Goal: Task Accomplishment & Management: Manage account settings

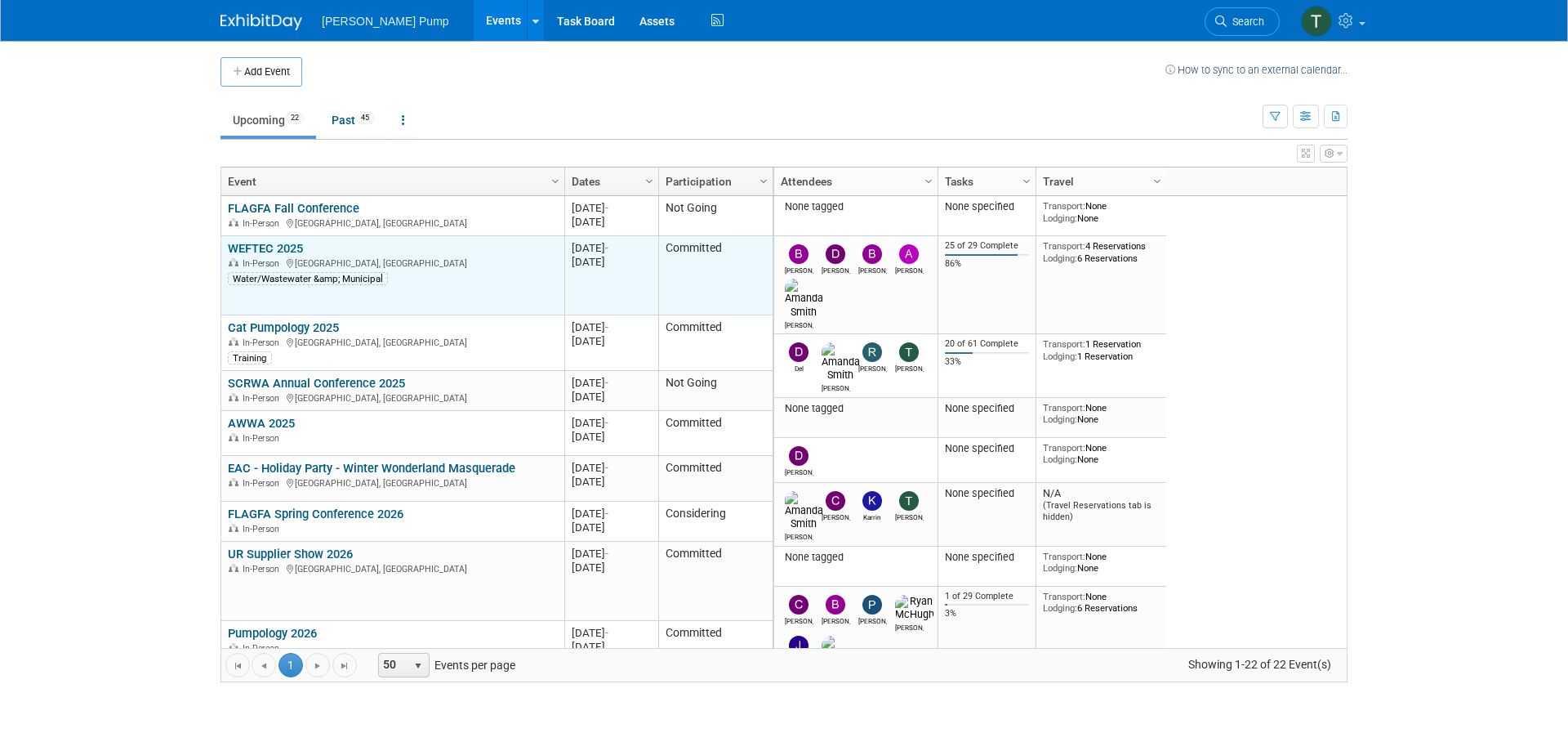
click at [262, 251] on link "WEFTEC 2025" at bounding box center [265, 248] width 75 height 15
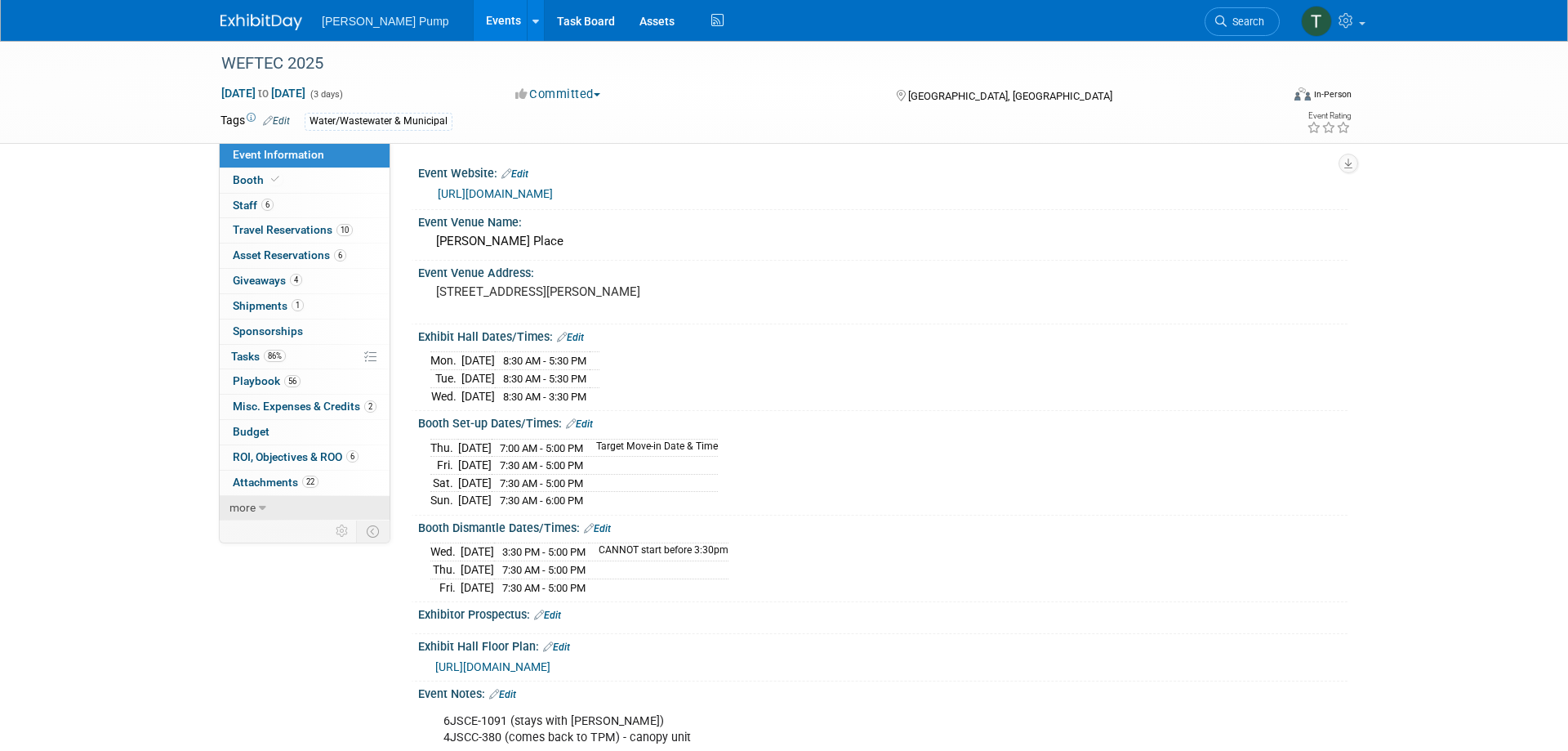
click at [291, 510] on link "more" at bounding box center [305, 508] width 170 height 24
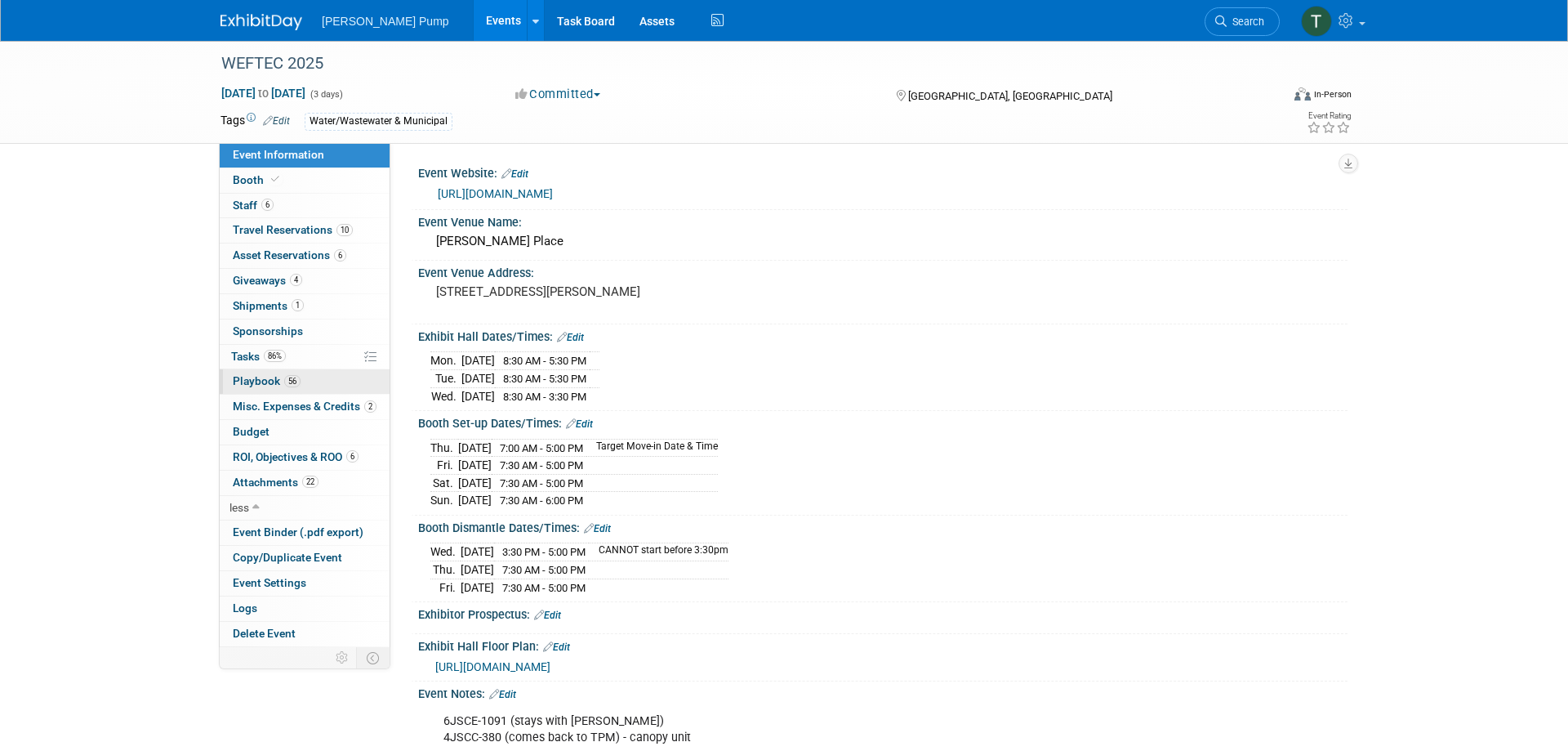
click at [263, 375] on link "56 Playbook 56" at bounding box center [305, 381] width 170 height 24
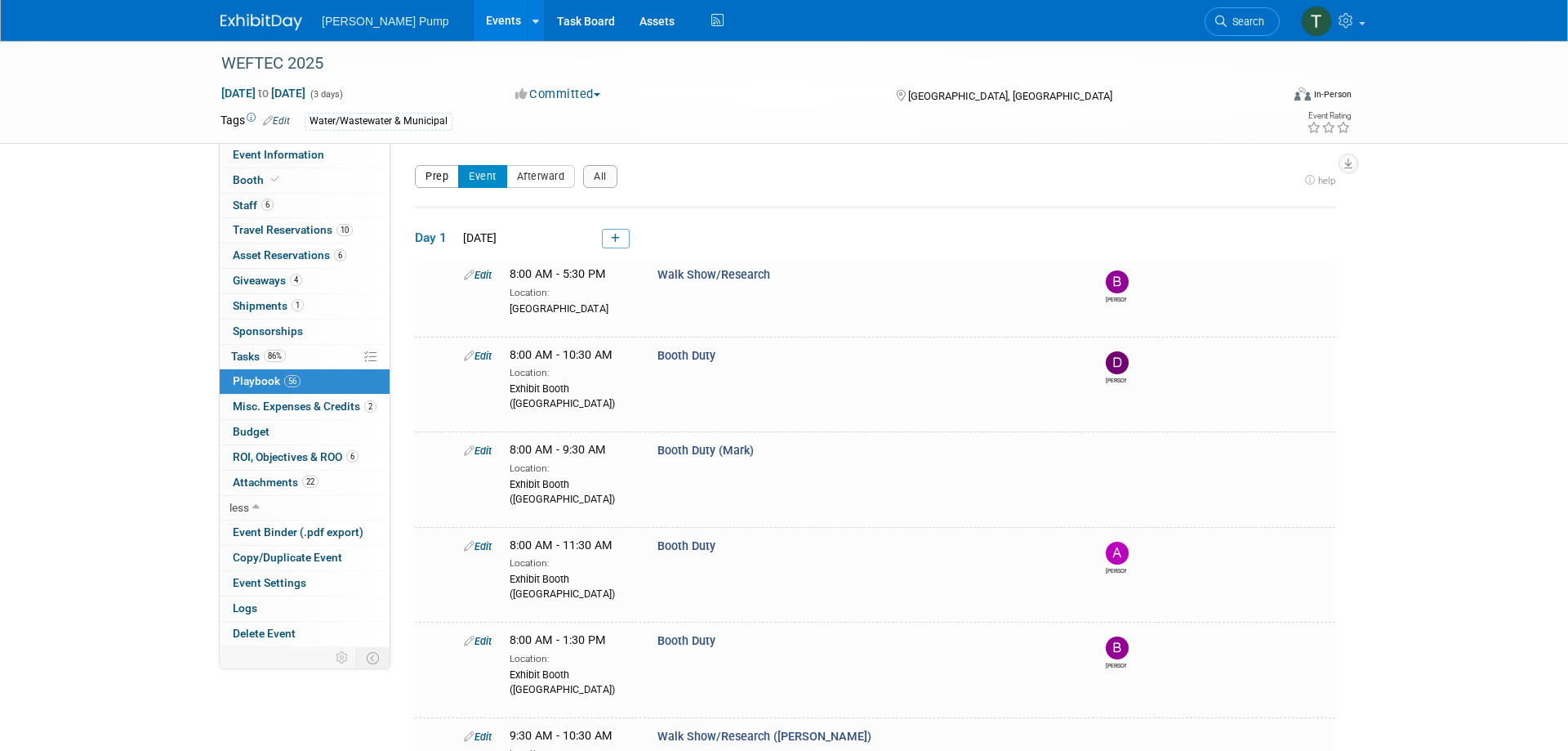
click at [419, 172] on button "Prep" at bounding box center [436, 176] width 44 height 23
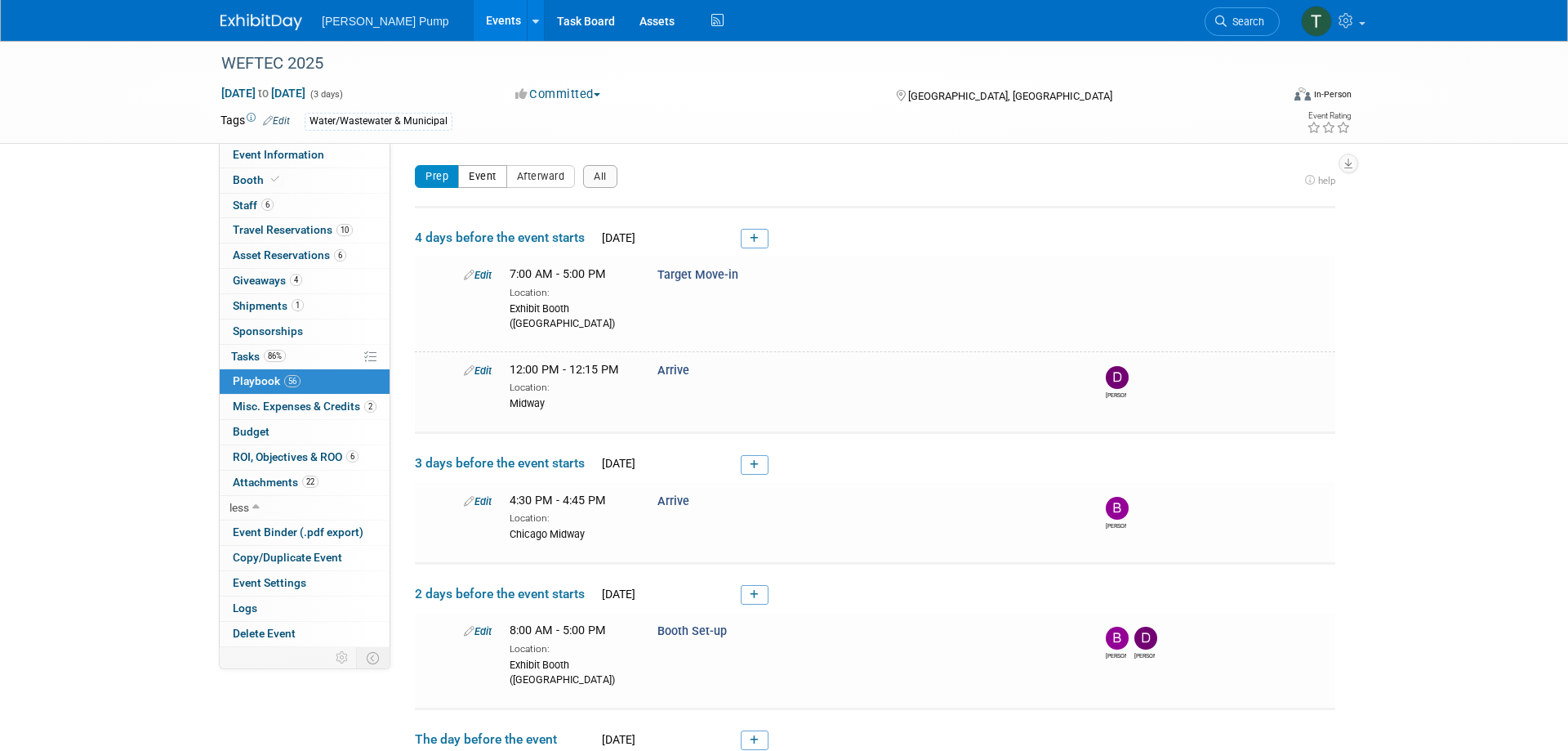
click at [480, 176] on button "Event" at bounding box center [483, 176] width 49 height 23
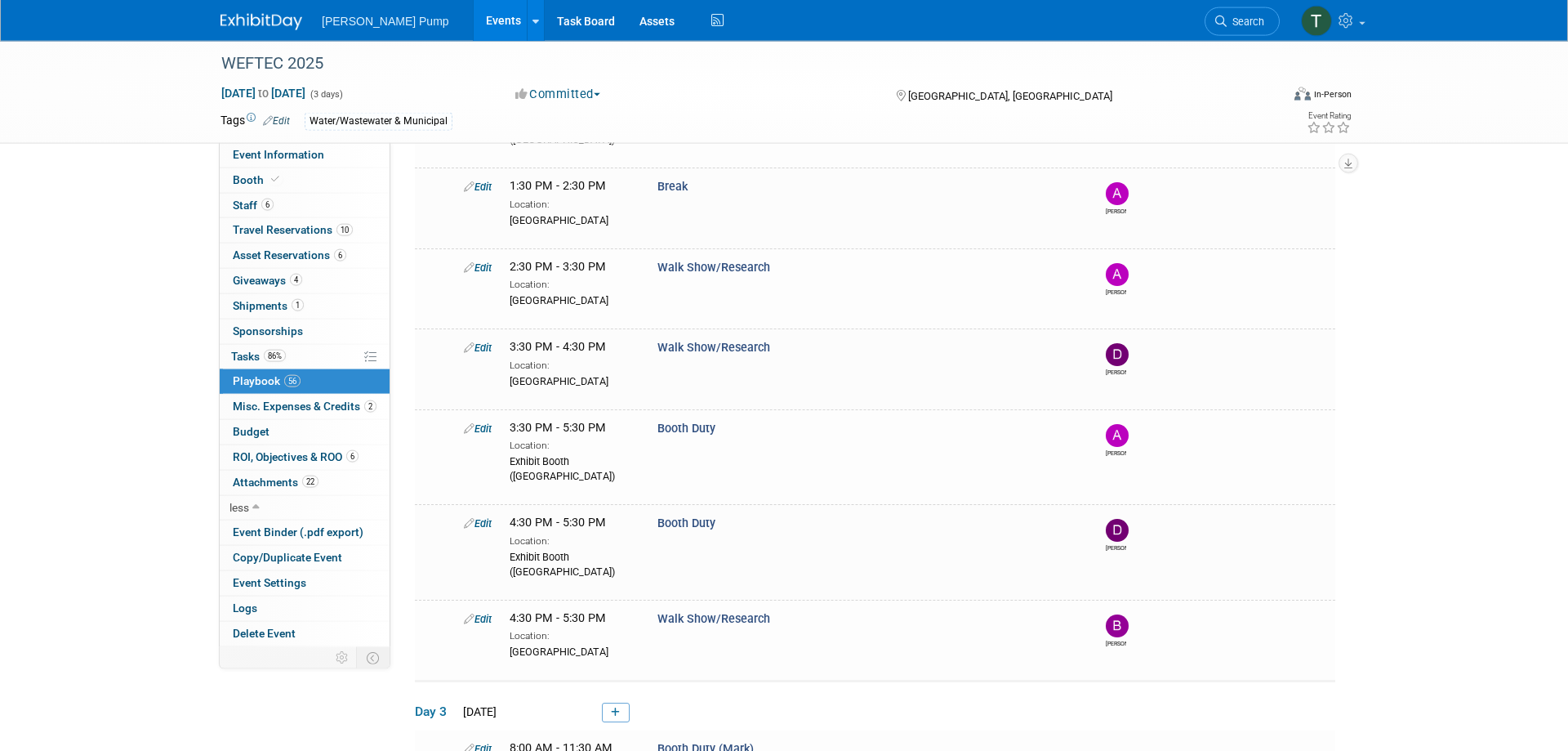
scroll to position [2894, 0]
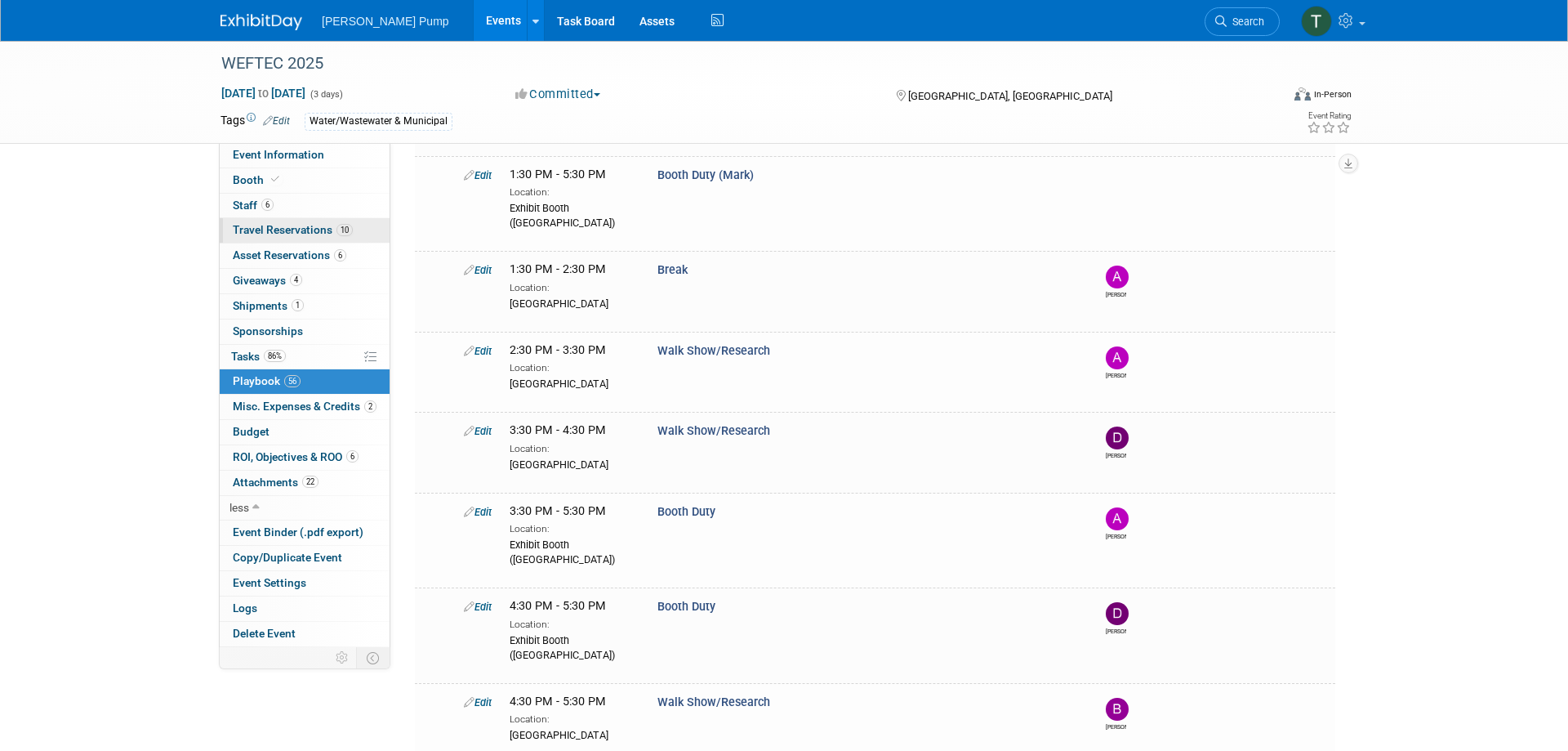
click at [291, 221] on link "10 Travel Reservations 10" at bounding box center [305, 231] width 170 height 24
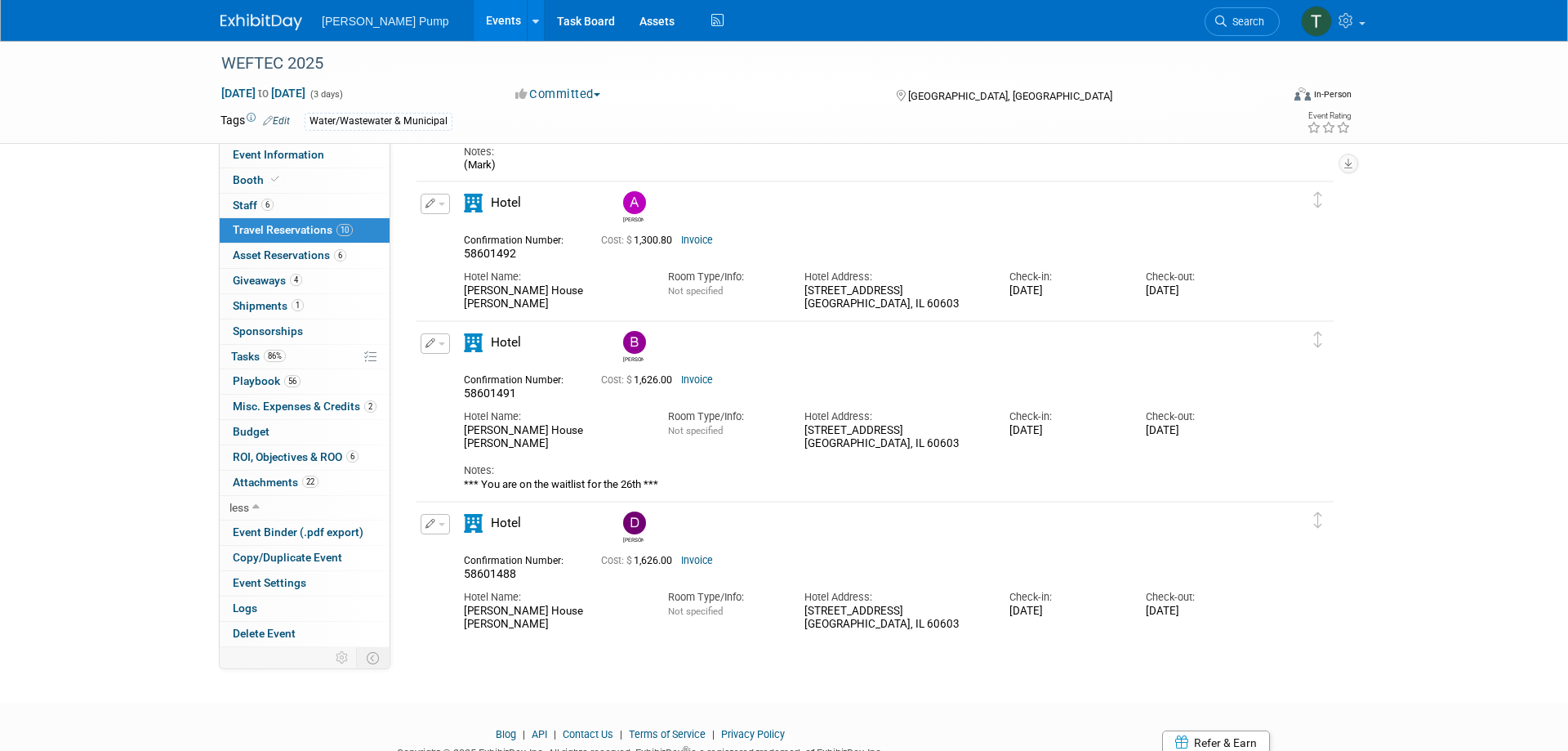
scroll to position [2262, 0]
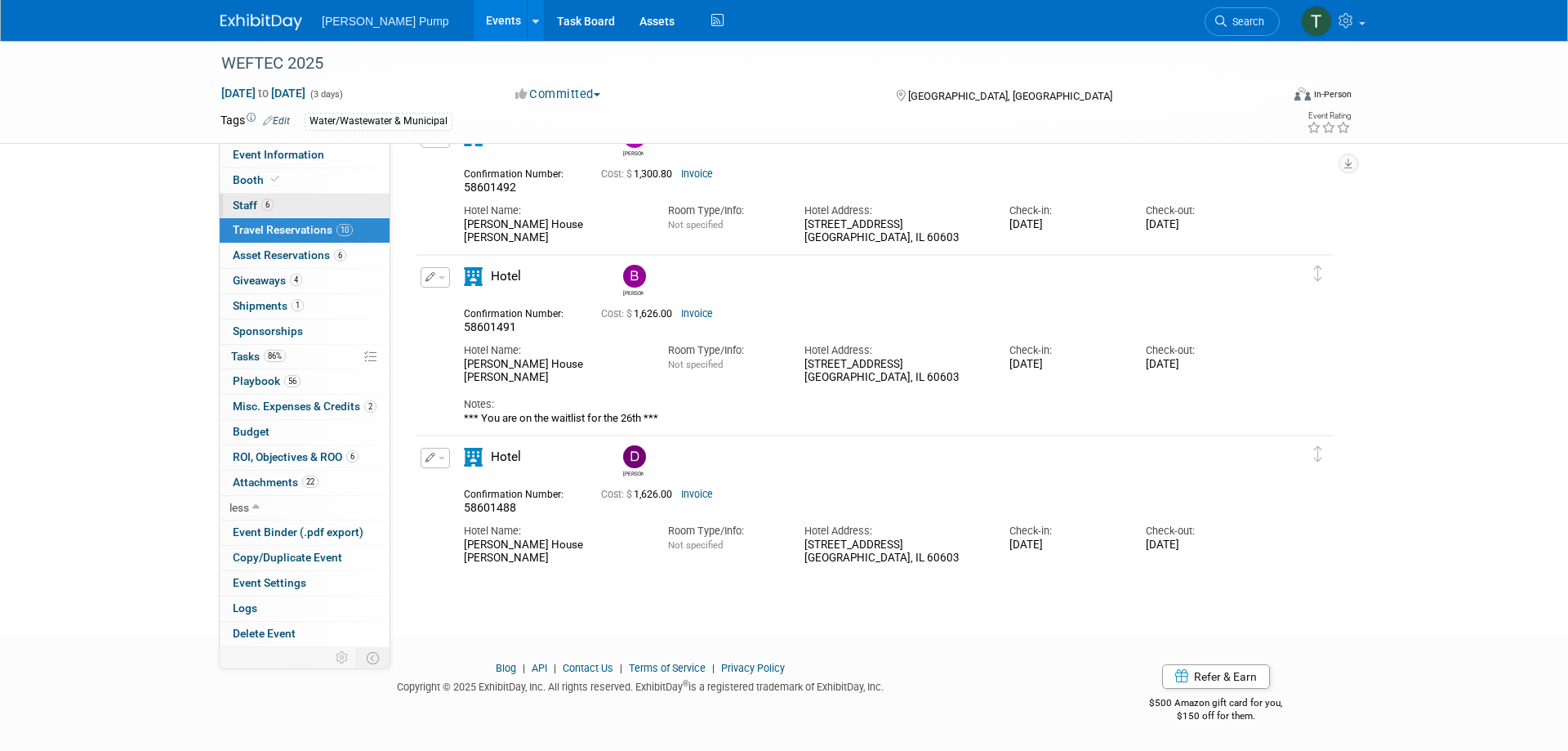
click at [248, 205] on span "Staff 6" at bounding box center [252, 205] width 40 height 13
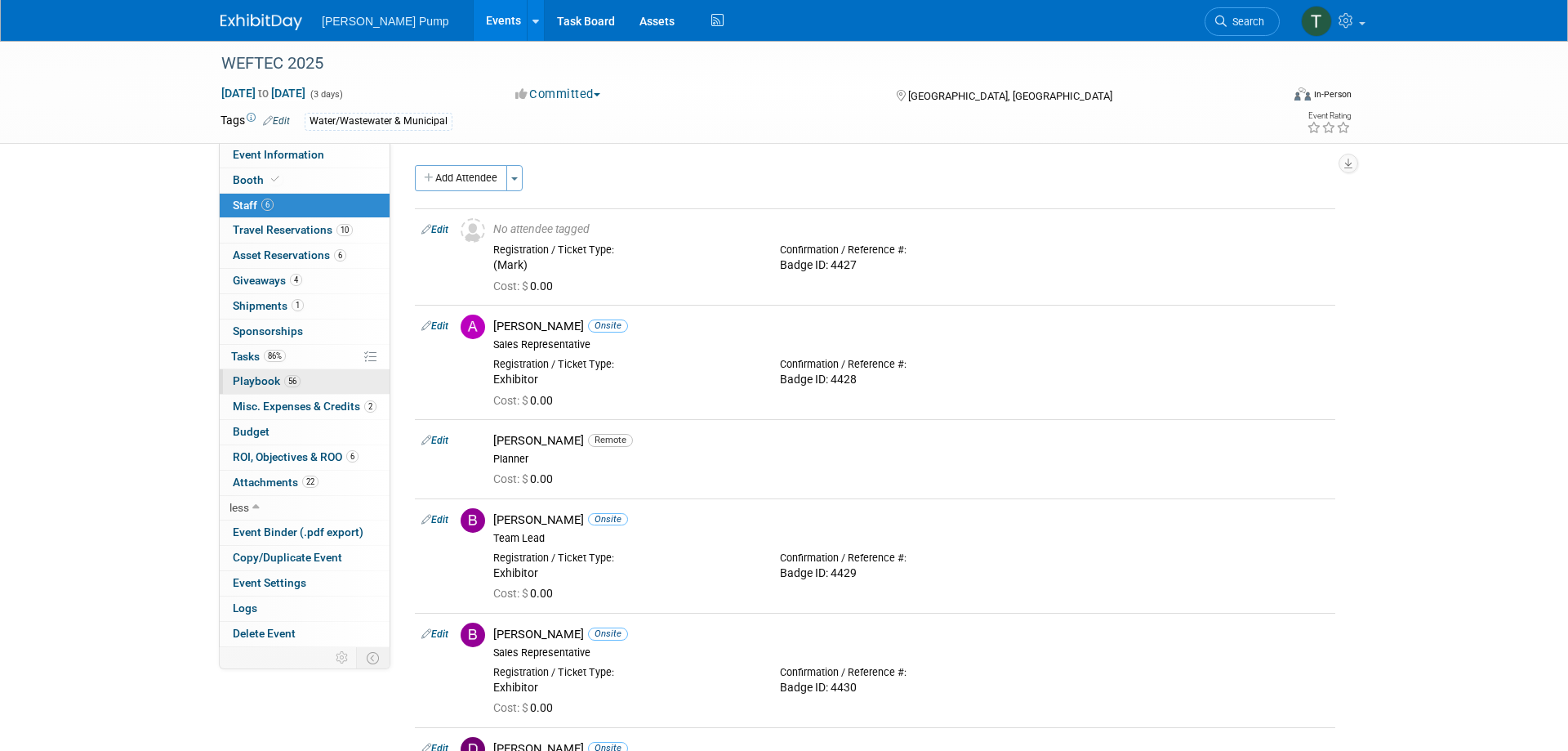
click at [263, 376] on span "Playbook 56" at bounding box center [266, 381] width 68 height 13
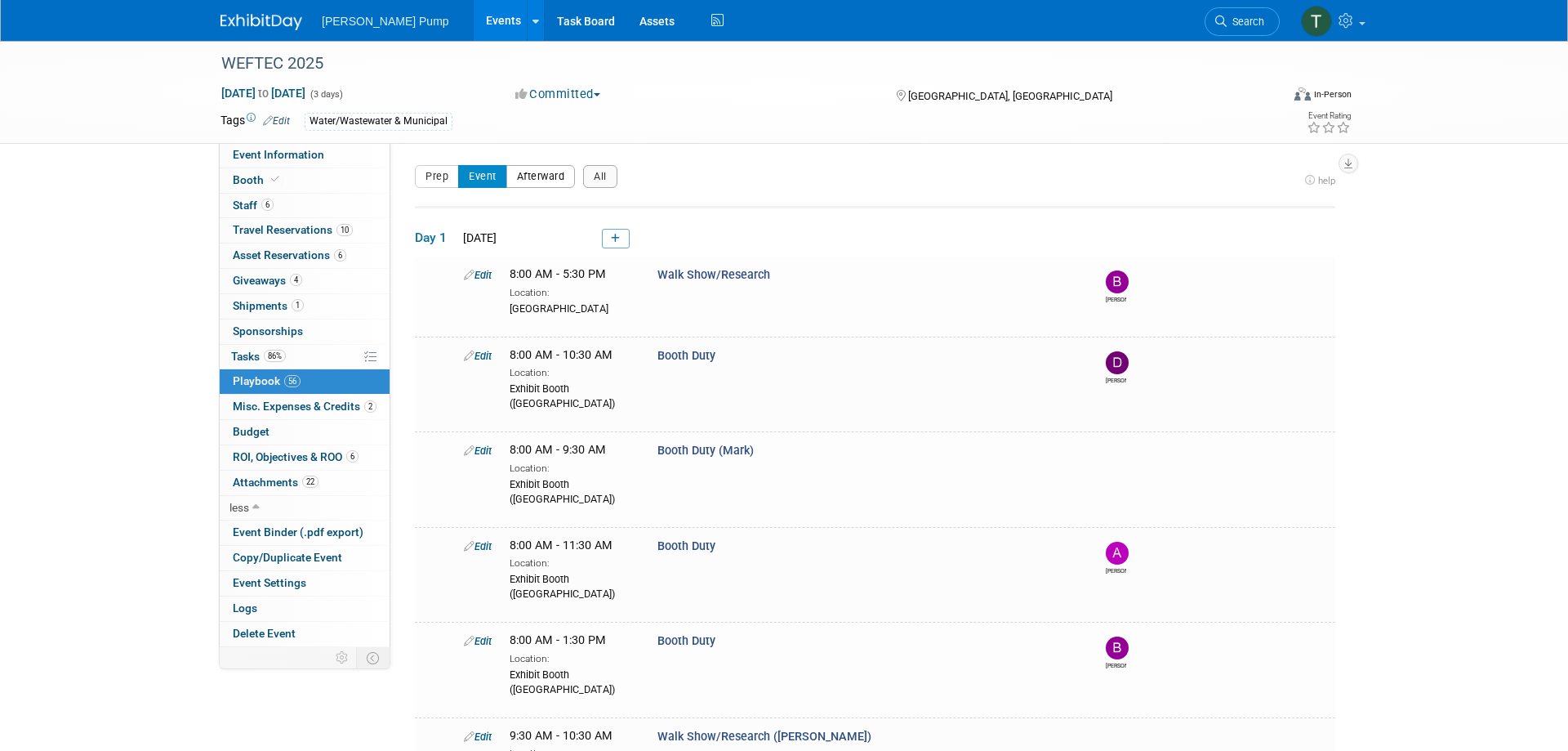
click at [536, 184] on button "Afterward" at bounding box center [541, 176] width 70 height 23
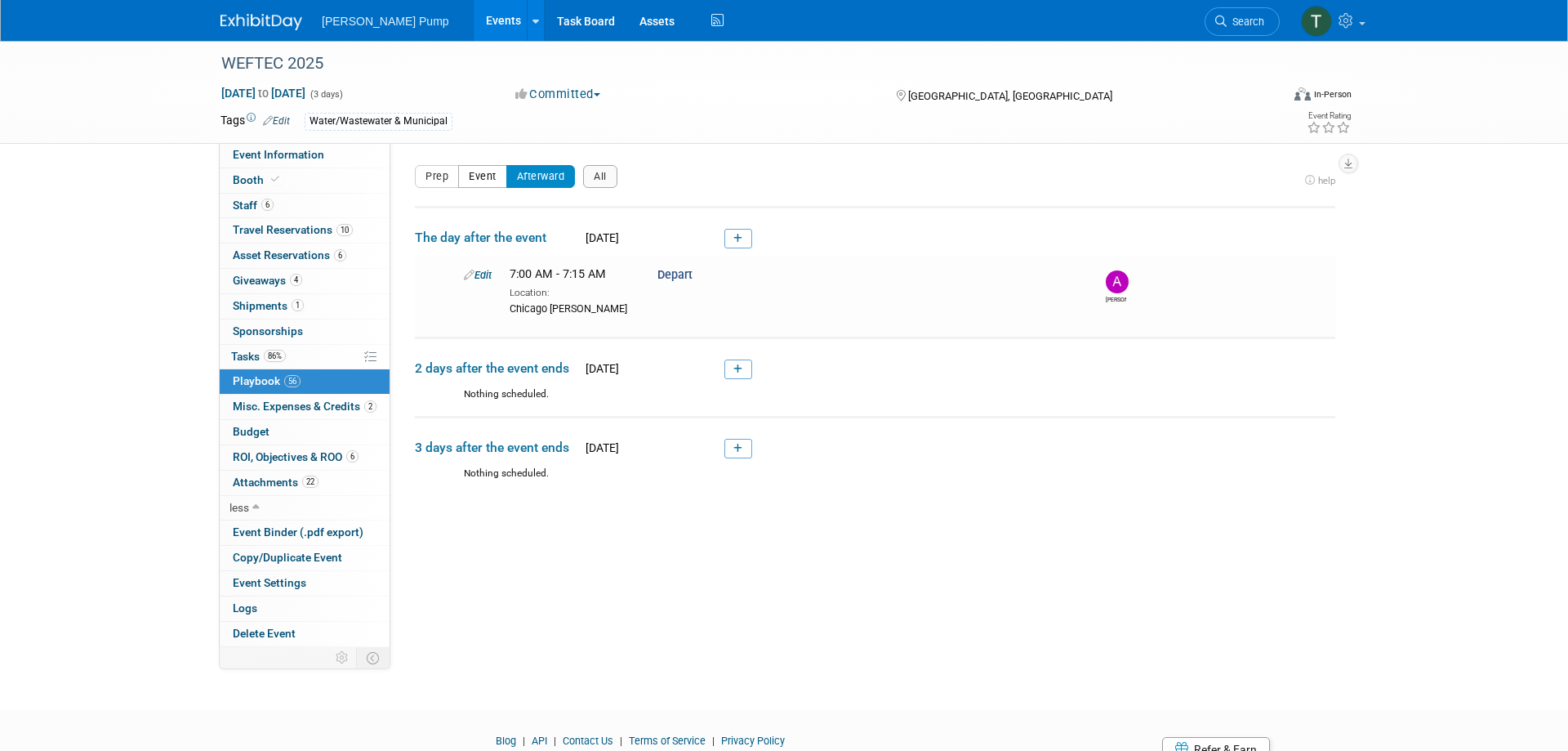
click at [488, 178] on button "Event" at bounding box center [483, 176] width 49 height 23
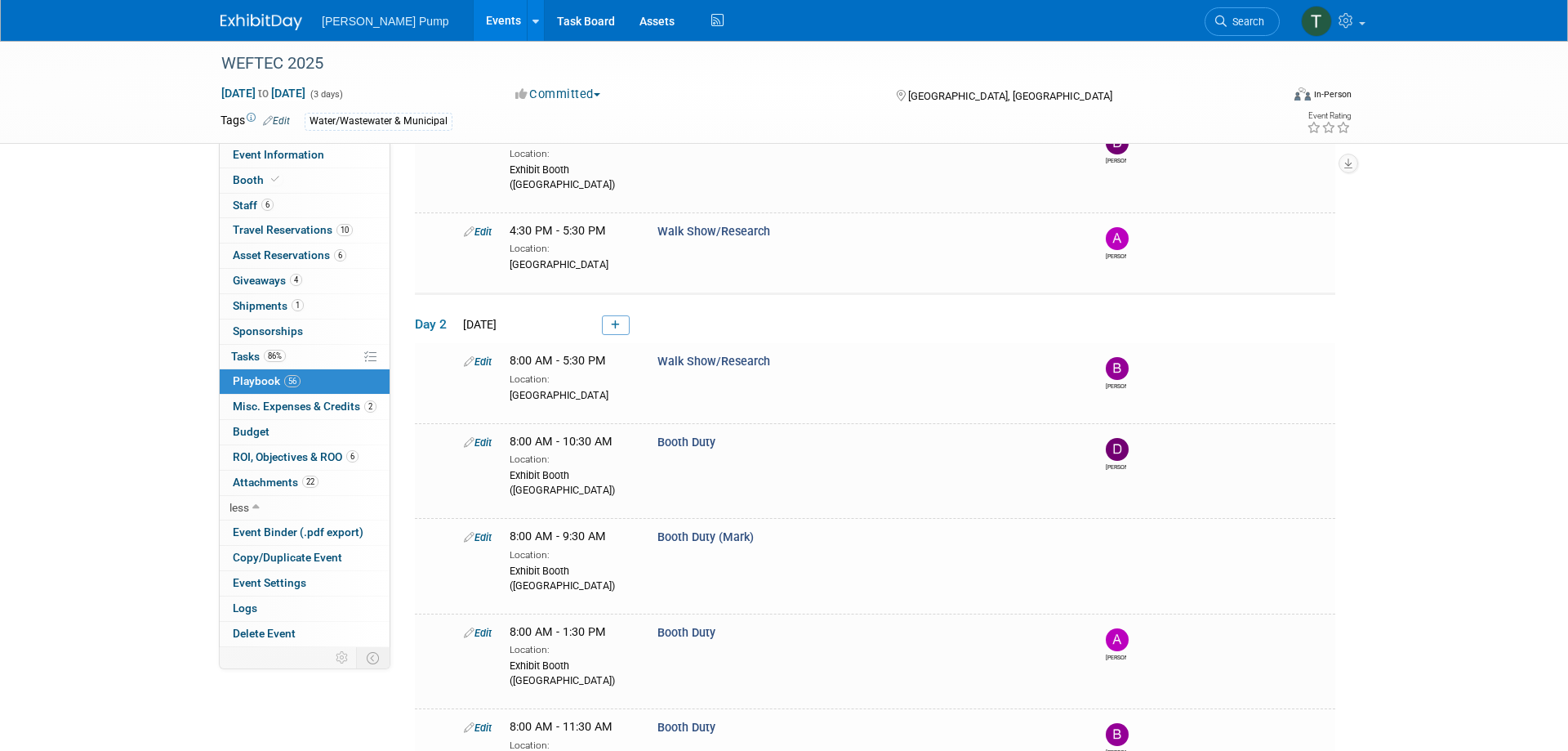
scroll to position [1478, 0]
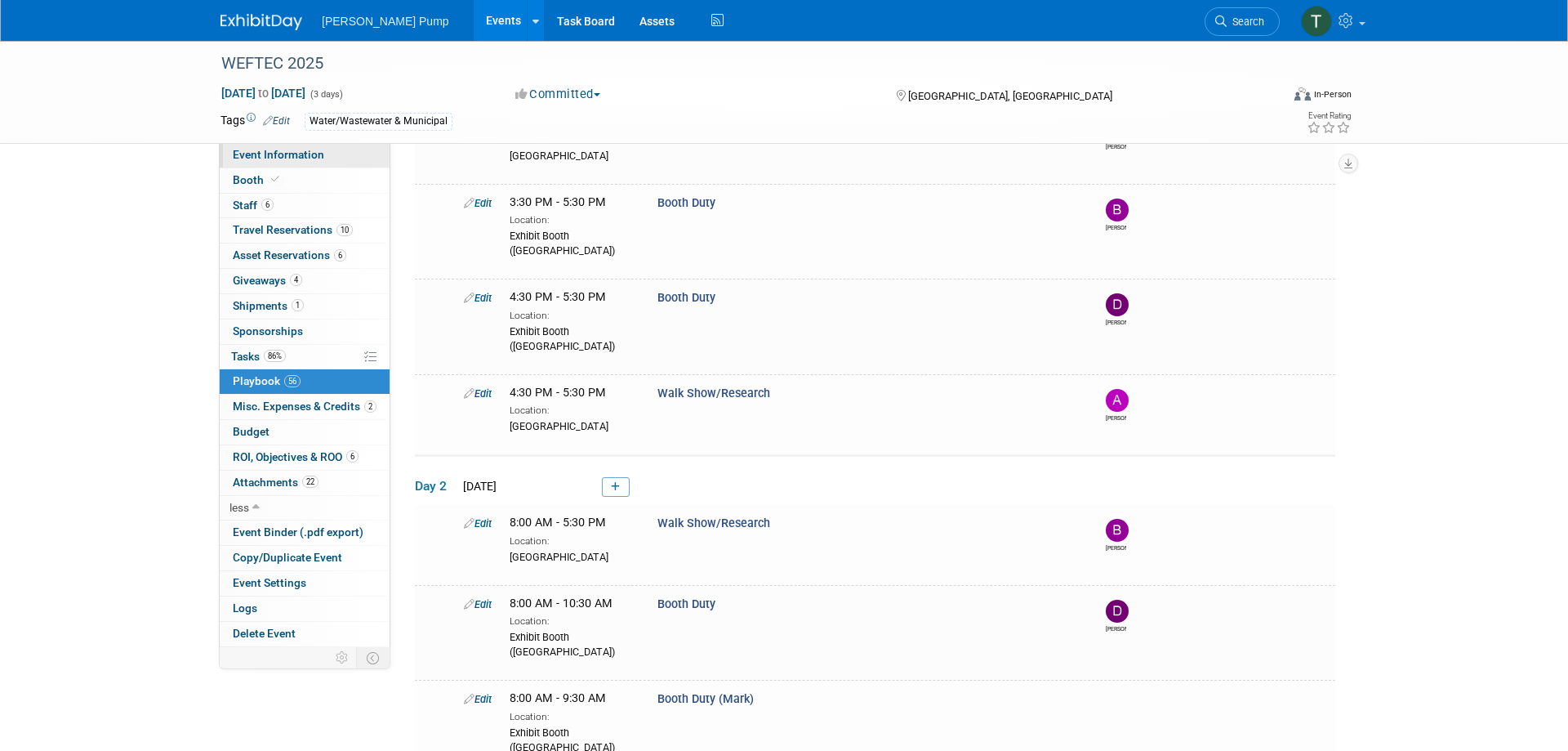
click at [282, 164] on link "Event Information" at bounding box center [305, 155] width 170 height 24
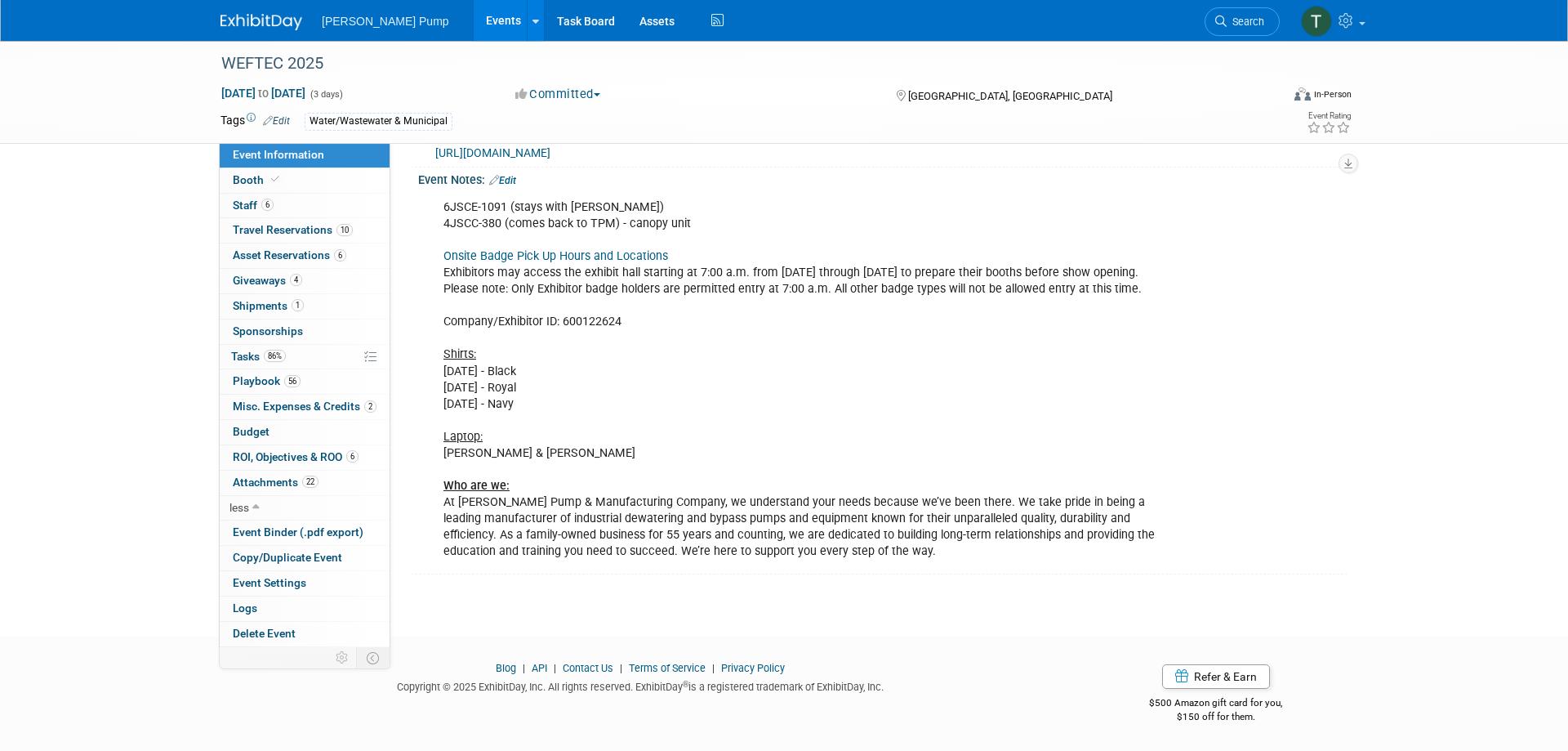
scroll to position [526, 0]
click at [239, 176] on span "Booth" at bounding box center [257, 180] width 50 height 13
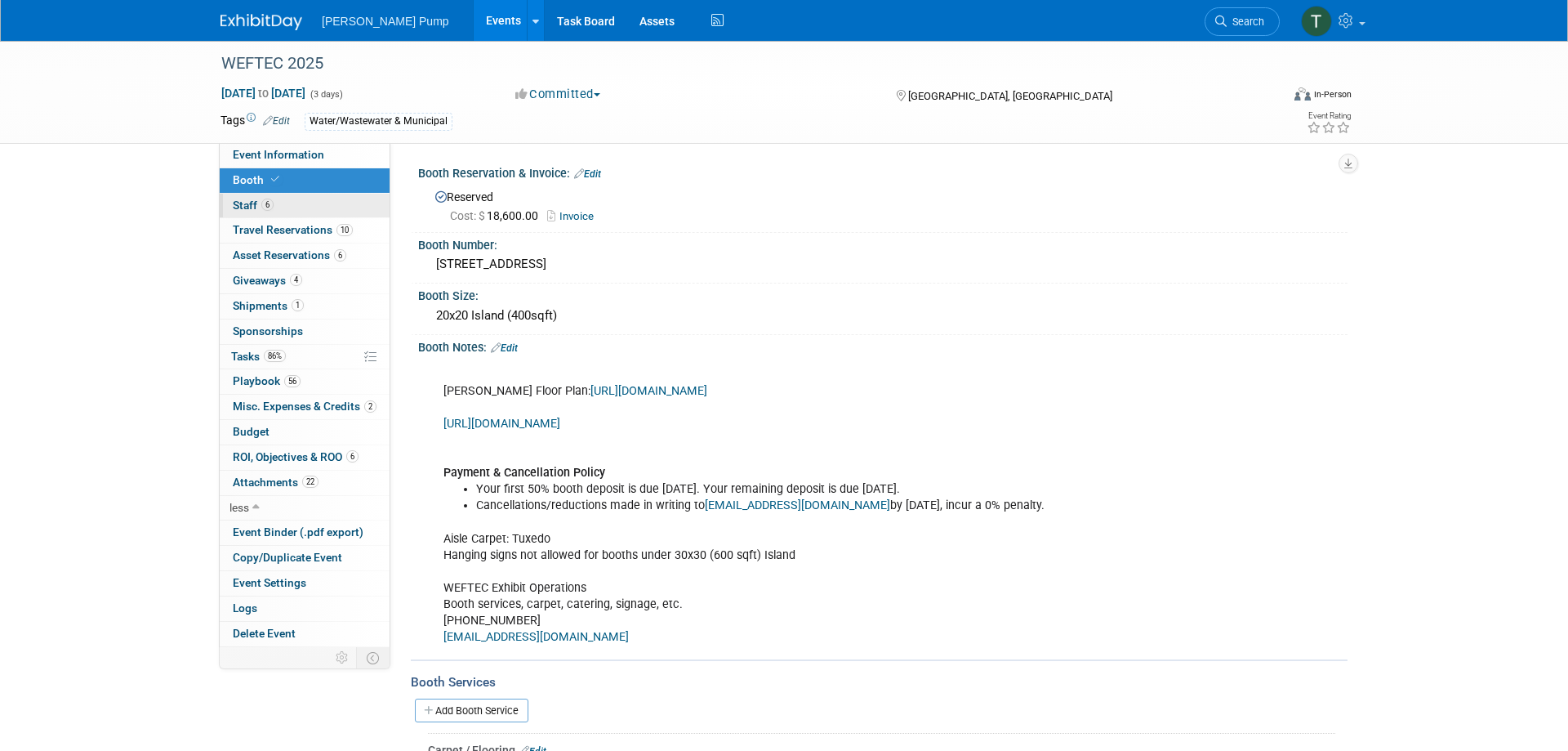
click at [239, 198] on link "6 Staff 6" at bounding box center [305, 206] width 170 height 24
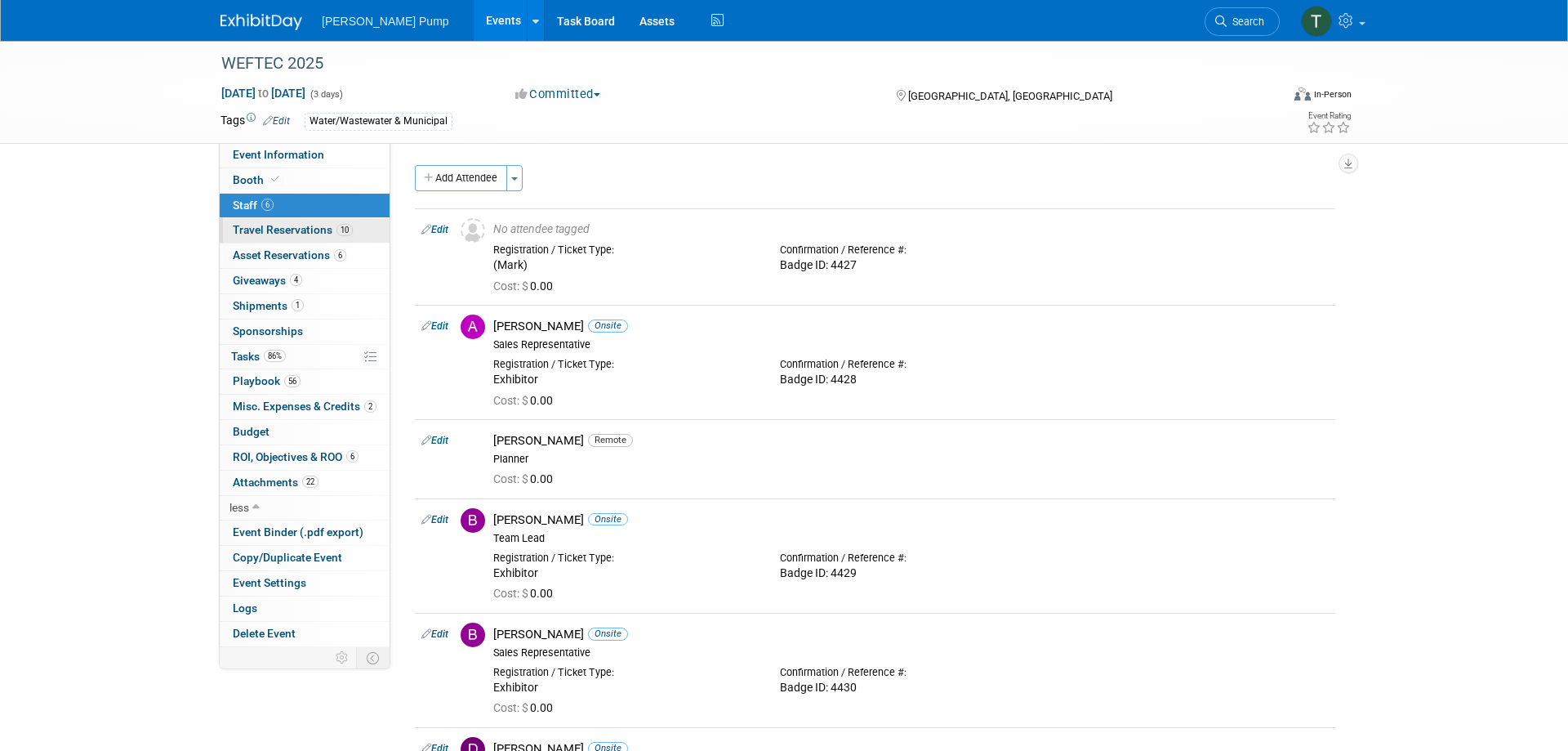
click at [243, 226] on span "Travel Reservations 10" at bounding box center [293, 230] width 120 height 13
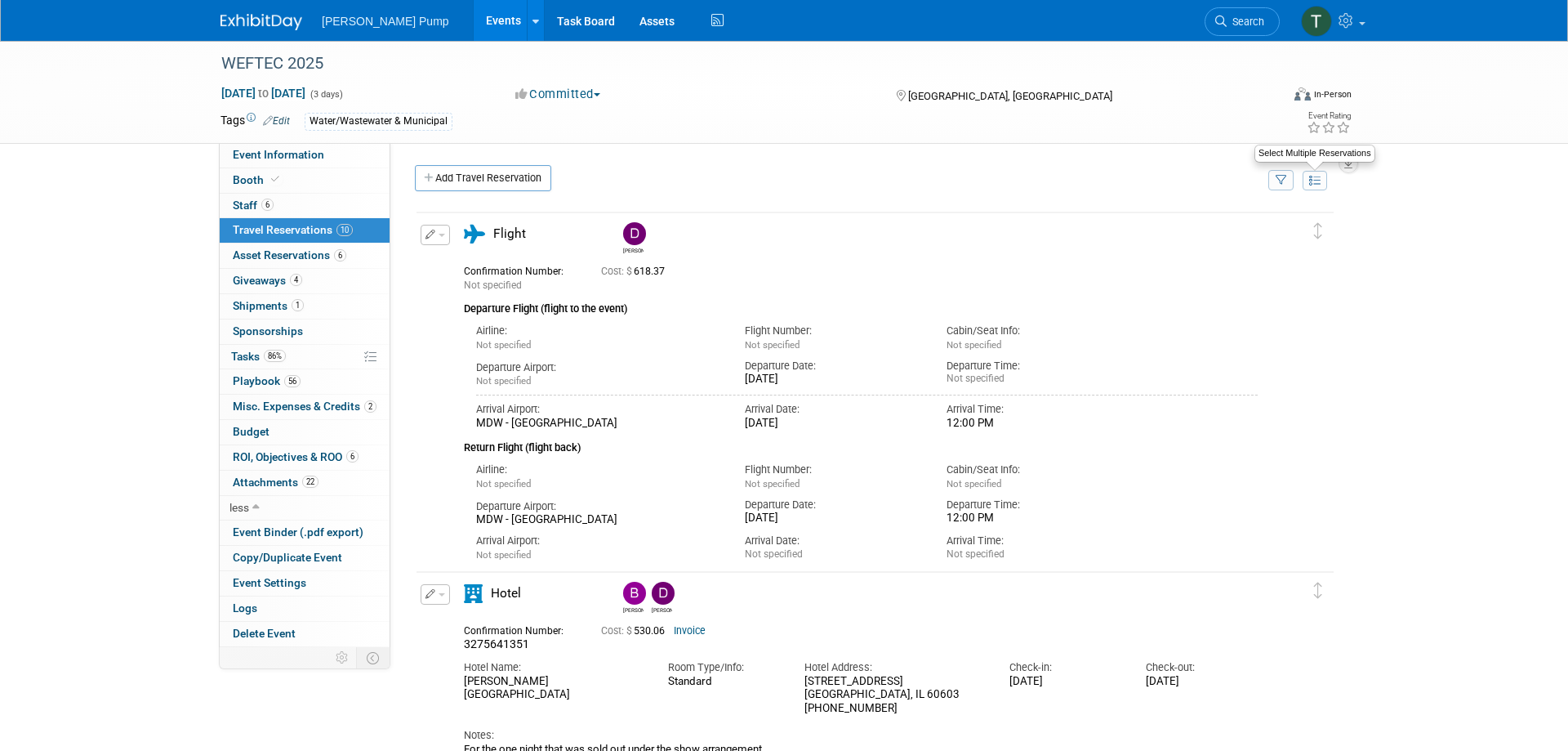
click at [1317, 188] on button at bounding box center [1315, 180] width 24 height 20
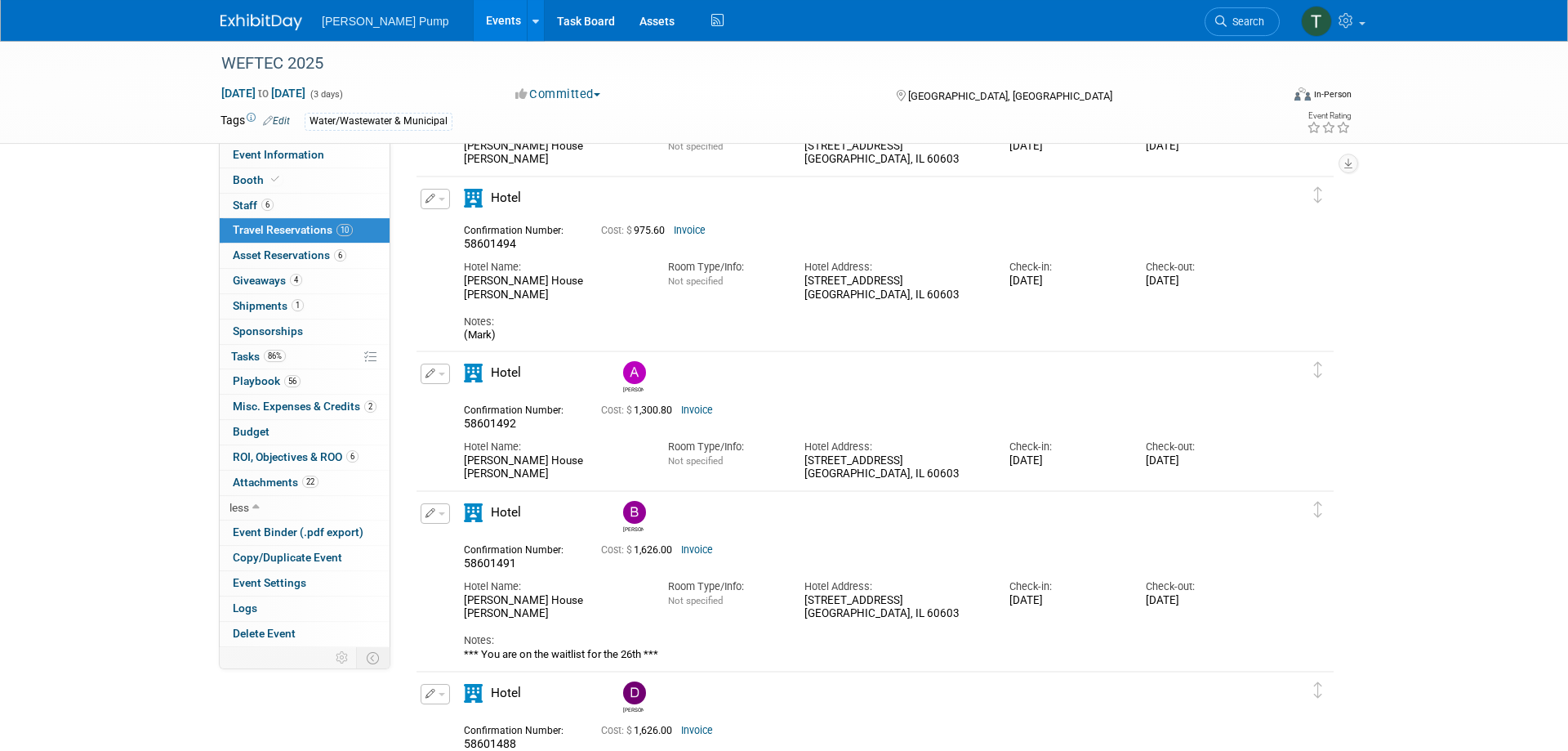
scroll to position [2262, 0]
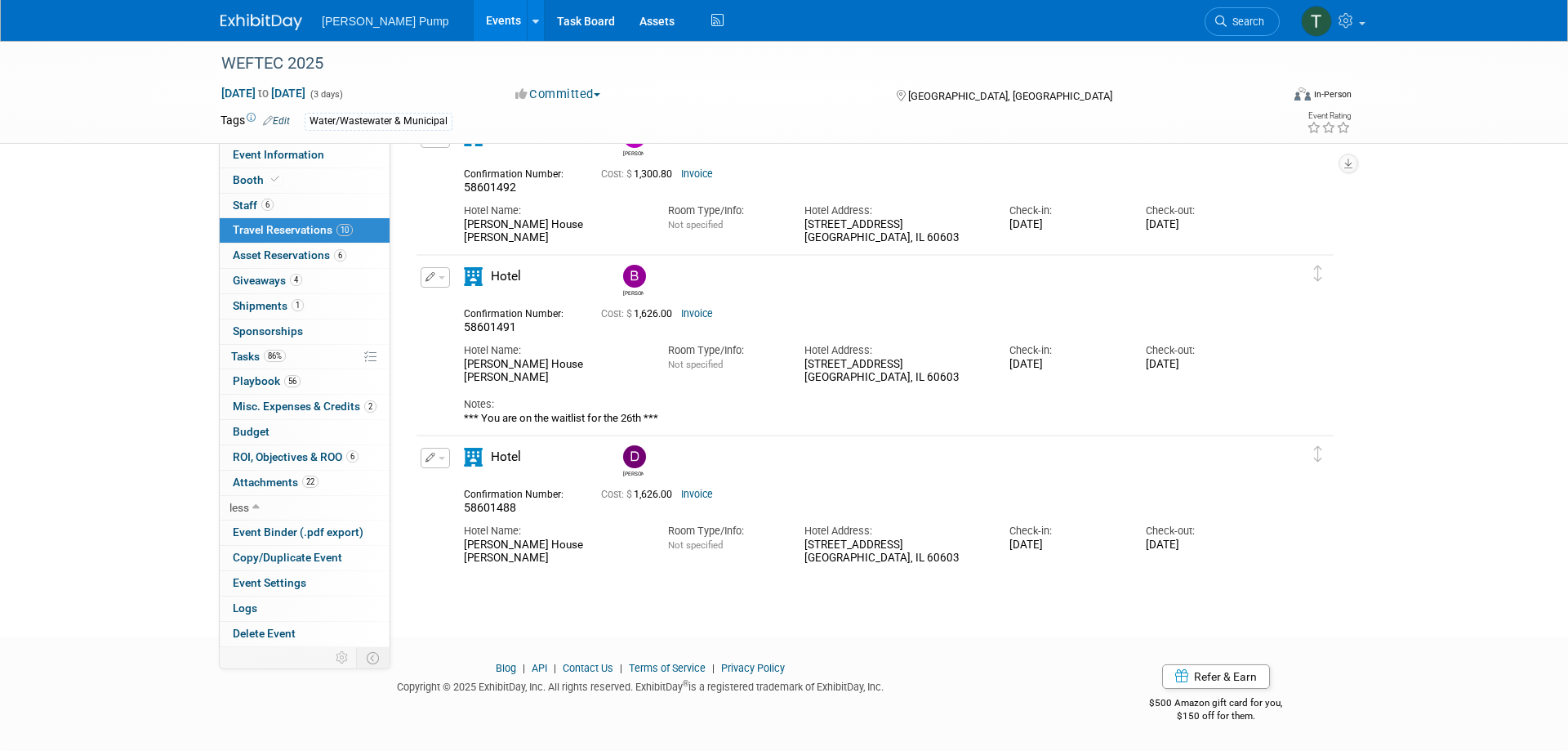
click at [474, 26] on link "Events" at bounding box center [503, 20] width 59 height 40
